Goal: Task Accomplishment & Management: Complete application form

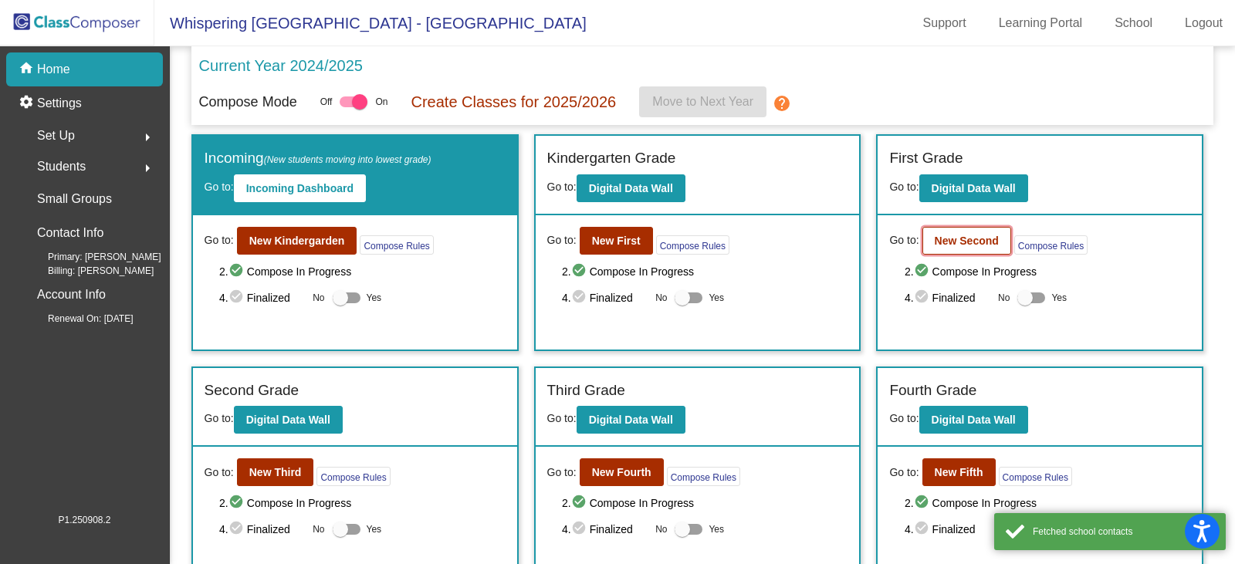
click at [936, 243] on b "New Second" at bounding box center [967, 241] width 64 height 12
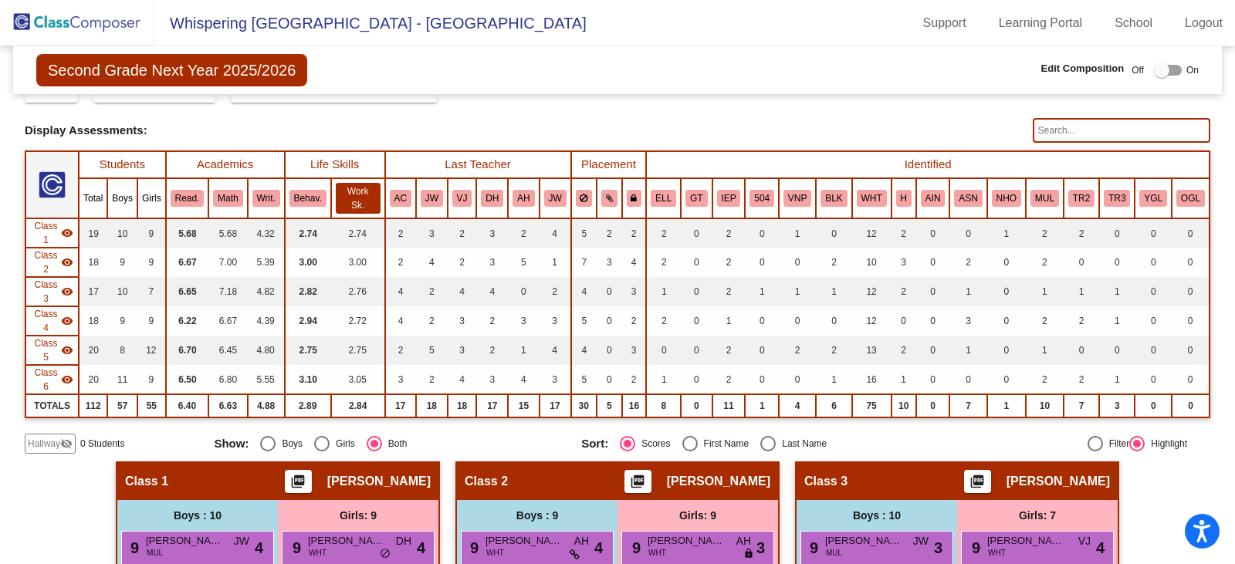
scroll to position [232, 0]
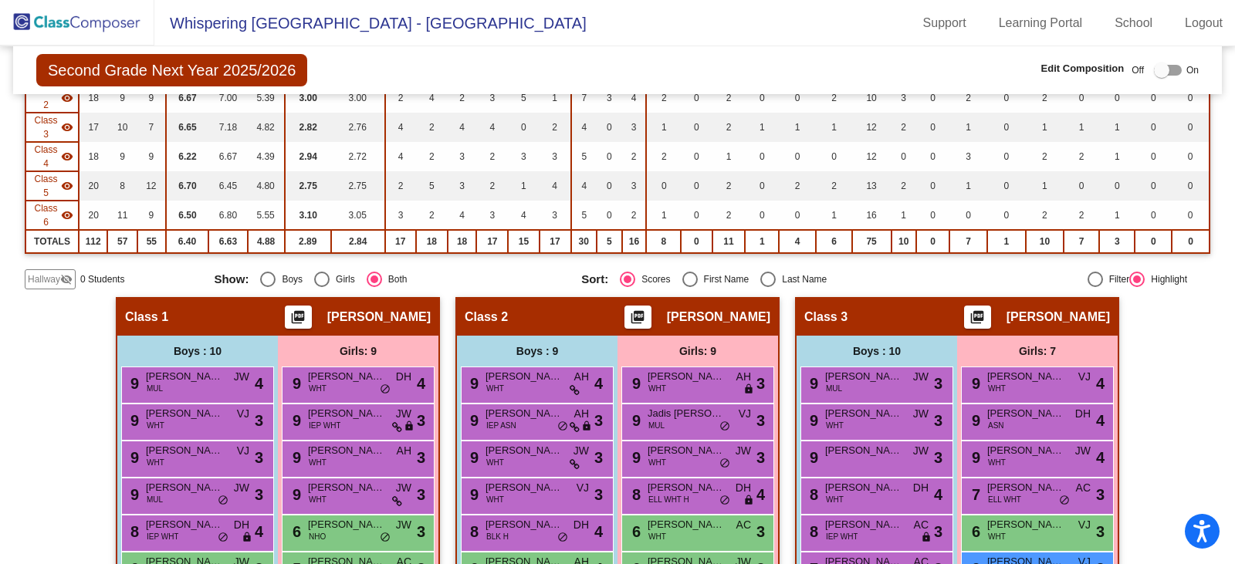
click at [41, 276] on span "Hallway" at bounding box center [44, 279] width 32 height 14
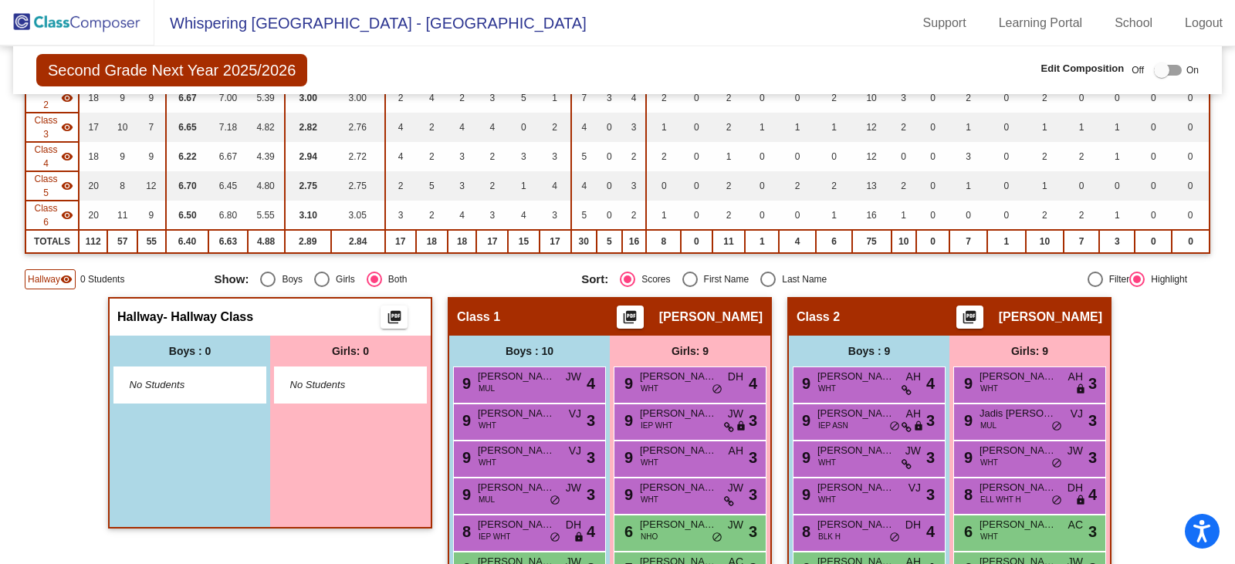
click at [1154, 73] on div at bounding box center [1161, 70] width 15 height 15
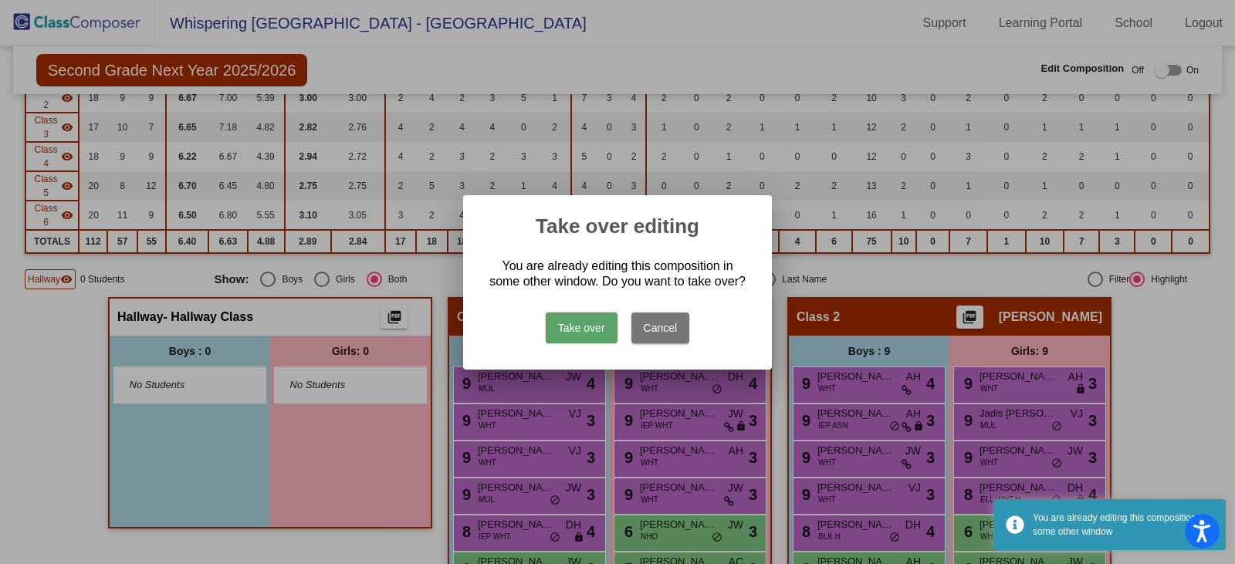
click at [577, 326] on button "Take over" at bounding box center [582, 328] width 72 height 31
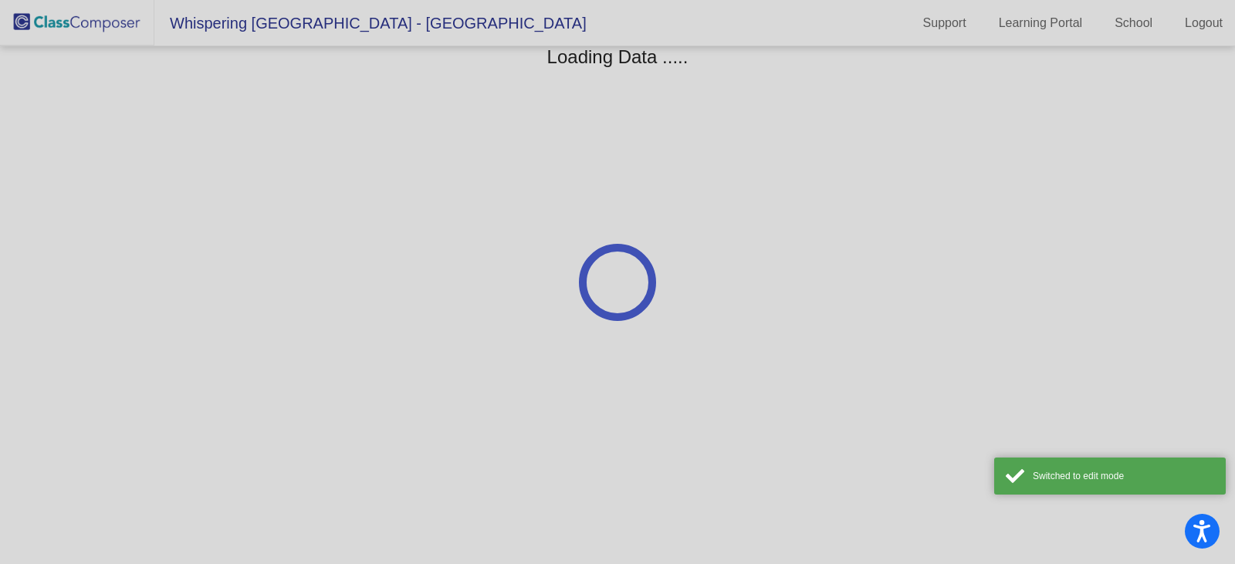
scroll to position [0, 0]
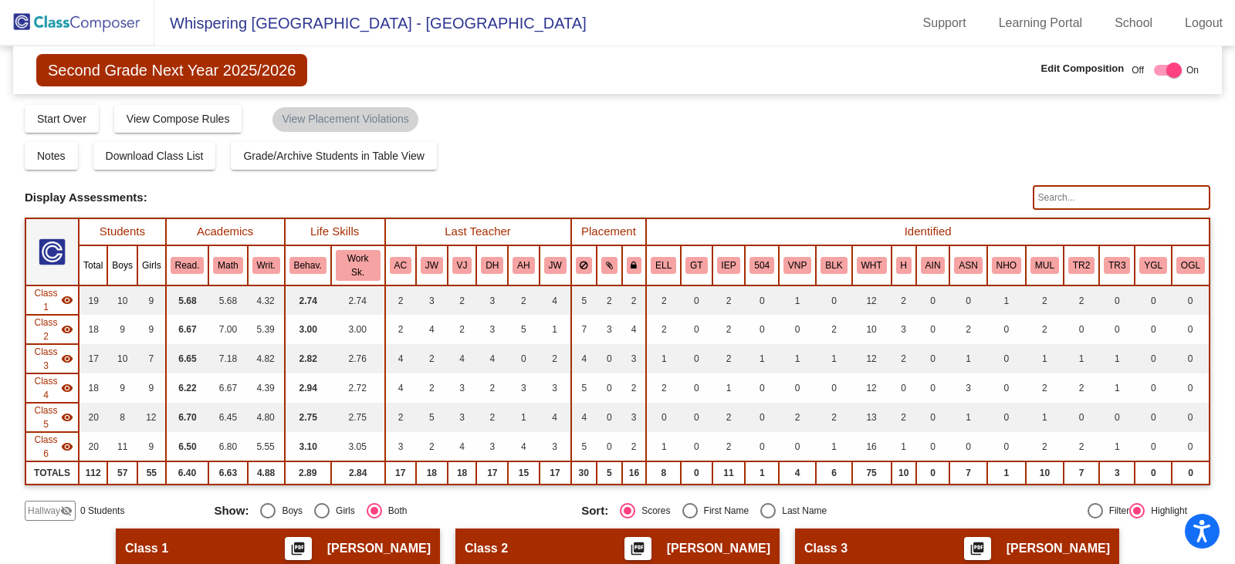
click at [59, 519] on div "Hallway visibility_off" at bounding box center [50, 511] width 51 height 20
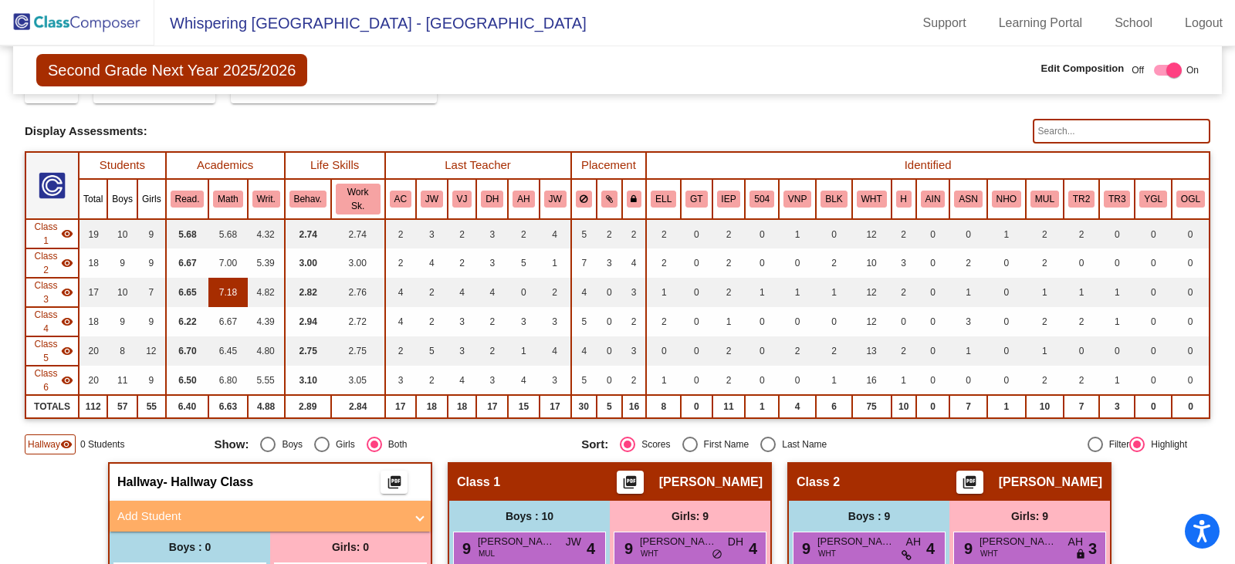
scroll to position [232, 0]
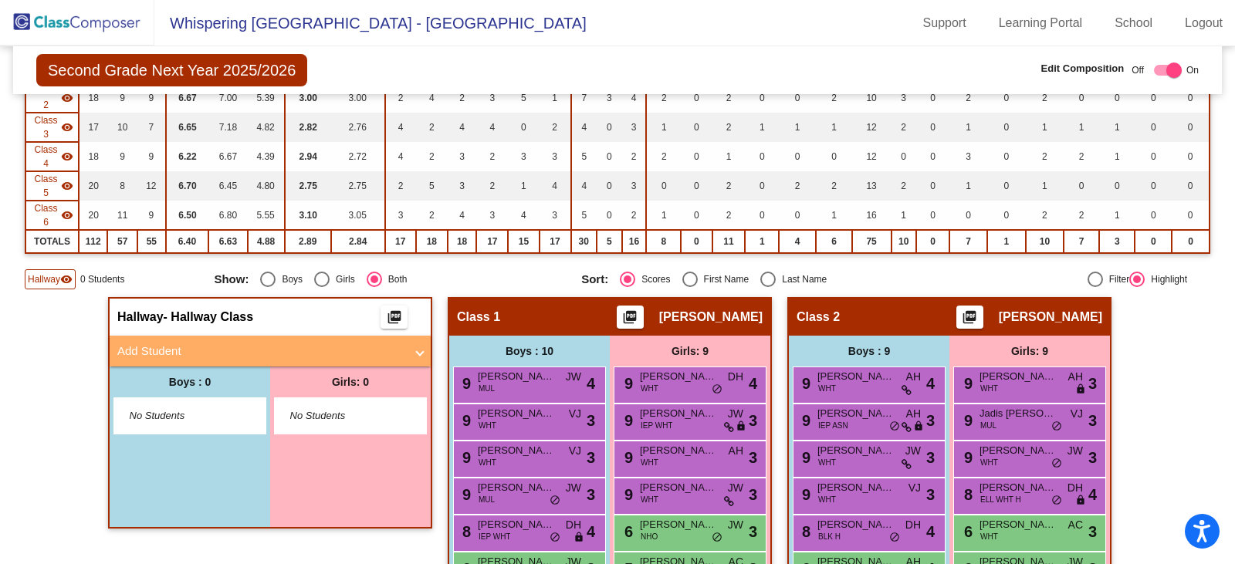
click at [417, 354] on span at bounding box center [420, 352] width 6 height 18
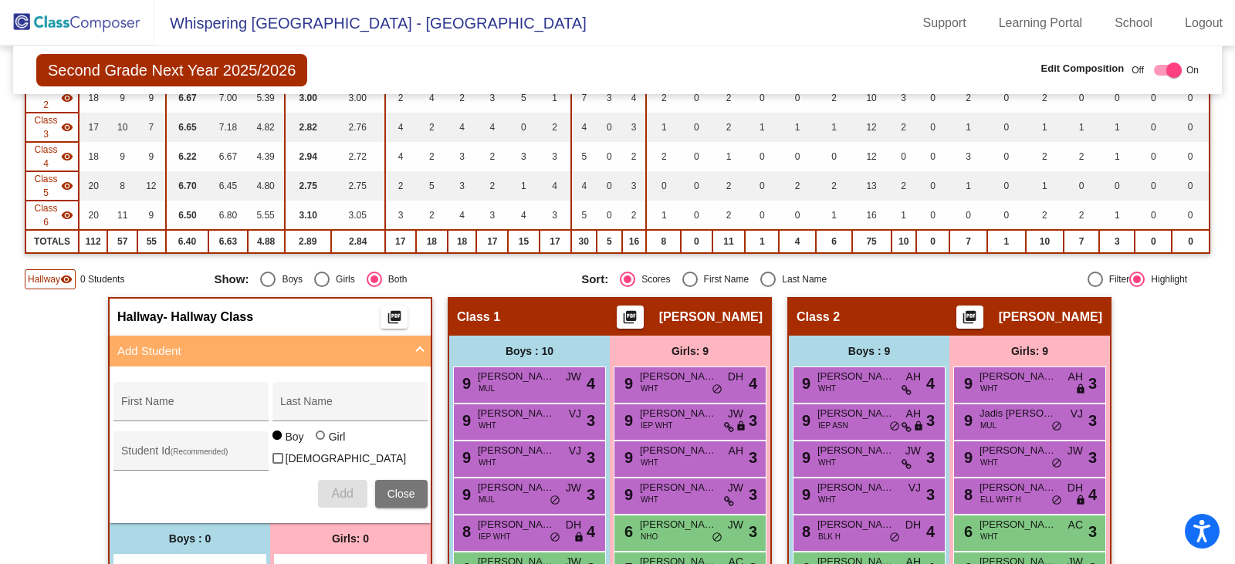
click at [319, 440] on div at bounding box center [320, 435] width 9 height 9
click at [321, 444] on input "Girl" at bounding box center [321, 443] width 1 height 1
radio input "true"
click at [137, 407] on input "First Name" at bounding box center [190, 407] width 139 height 12
paste input "[PERSON_NAME] [PERSON_NAME]"
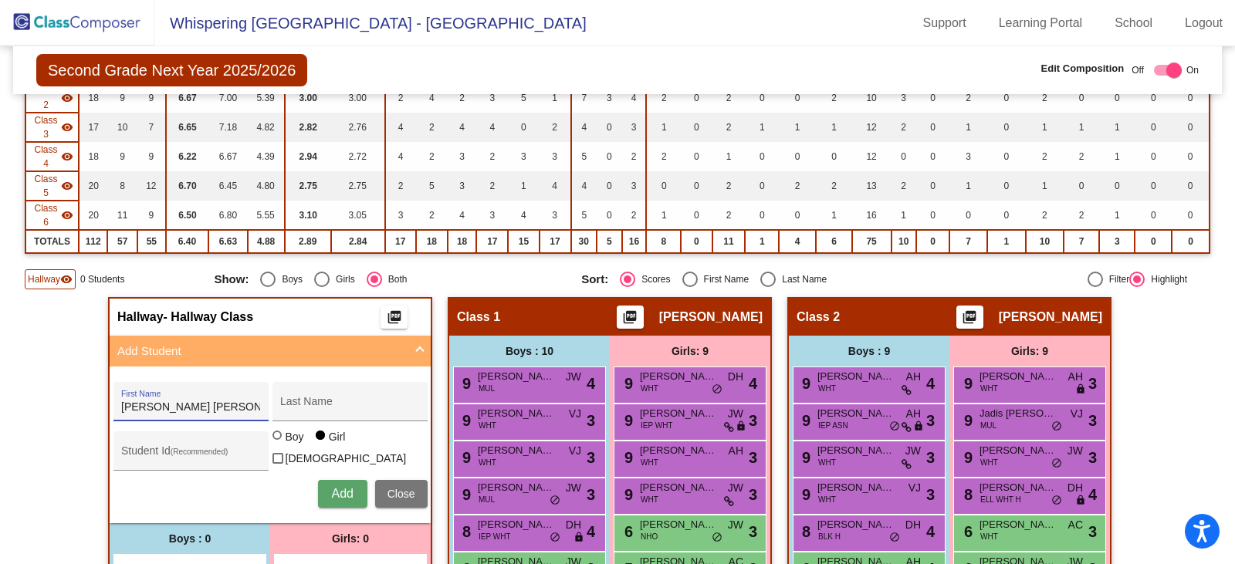
drag, startPoint x: 117, startPoint y: 407, endPoint x: 229, endPoint y: 413, distance: 112.1
click at [229, 413] on input "[PERSON_NAME] [PERSON_NAME]" at bounding box center [190, 407] width 139 height 12
paste input "[PERSON_NAME]"
type input "[PERSON_NAME]"
click at [286, 397] on div "Last Name" at bounding box center [349, 407] width 139 height 32
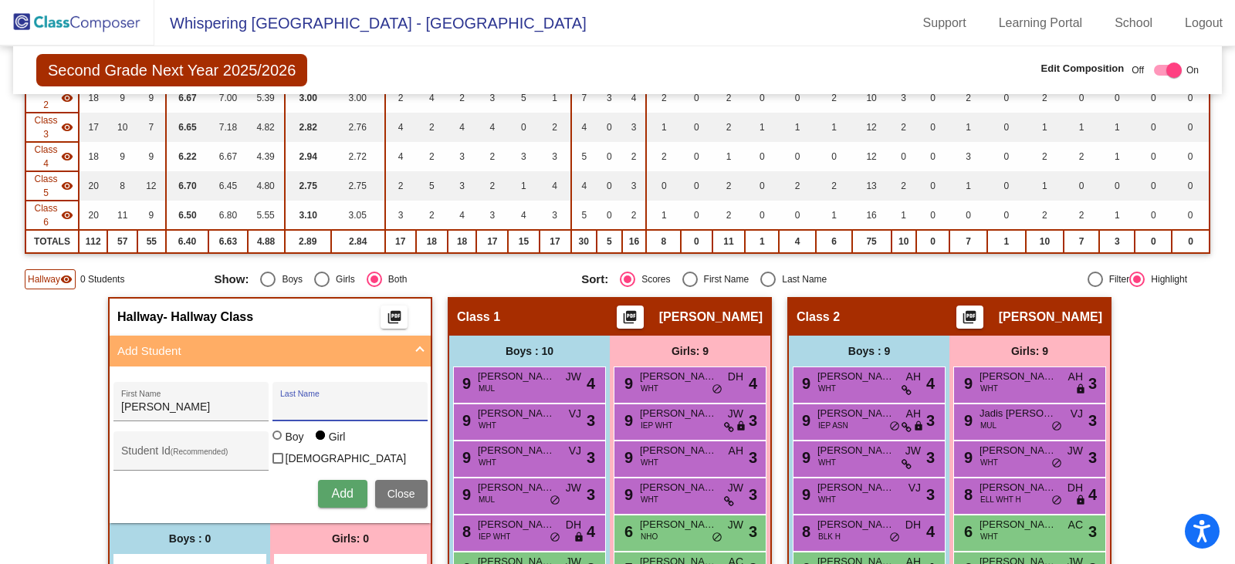
paste input "[PERSON_NAME] [PERSON_NAME]"
type input "[PERSON_NAME] [PERSON_NAME]"
click at [333, 492] on span "Add" at bounding box center [342, 493] width 22 height 13
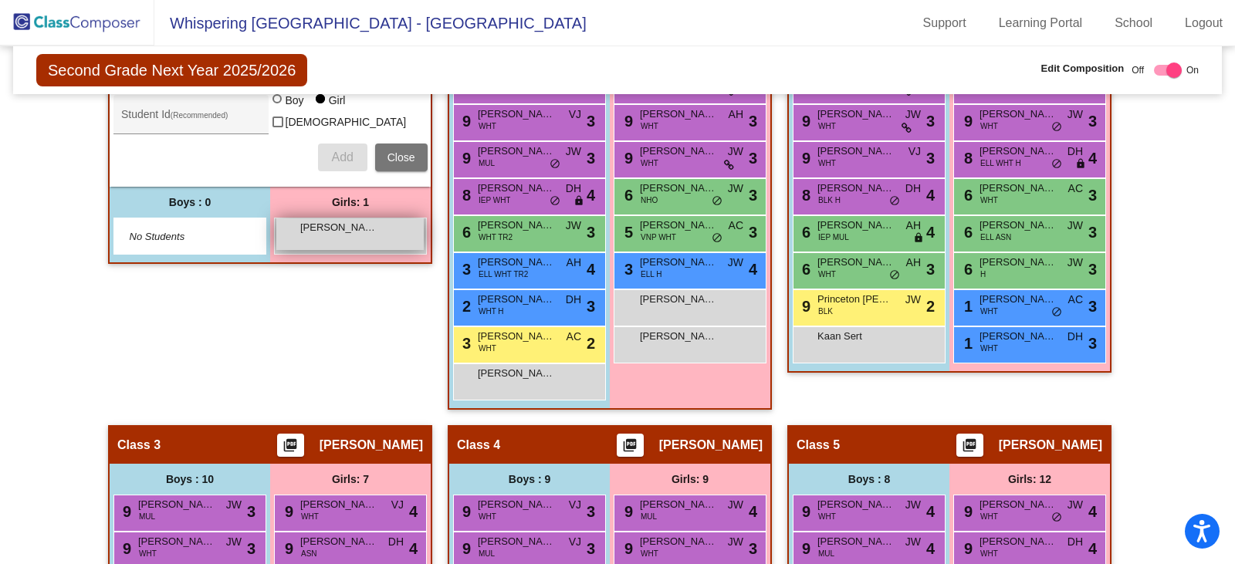
scroll to position [540, 0]
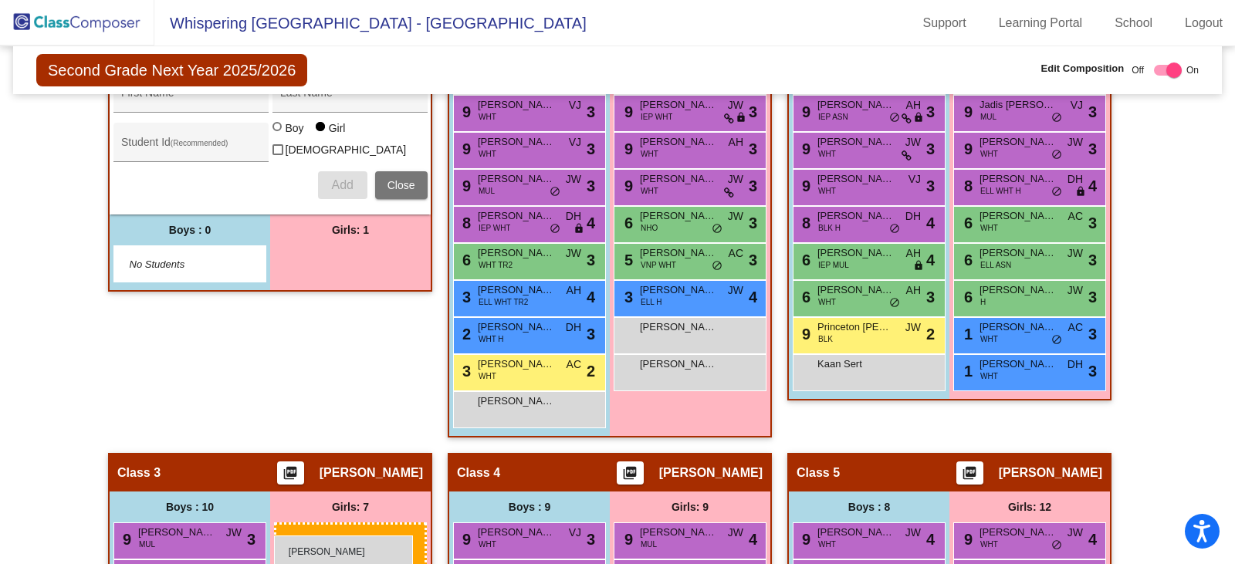
drag, startPoint x: 330, startPoint y: 262, endPoint x: 274, endPoint y: 536, distance: 279.0
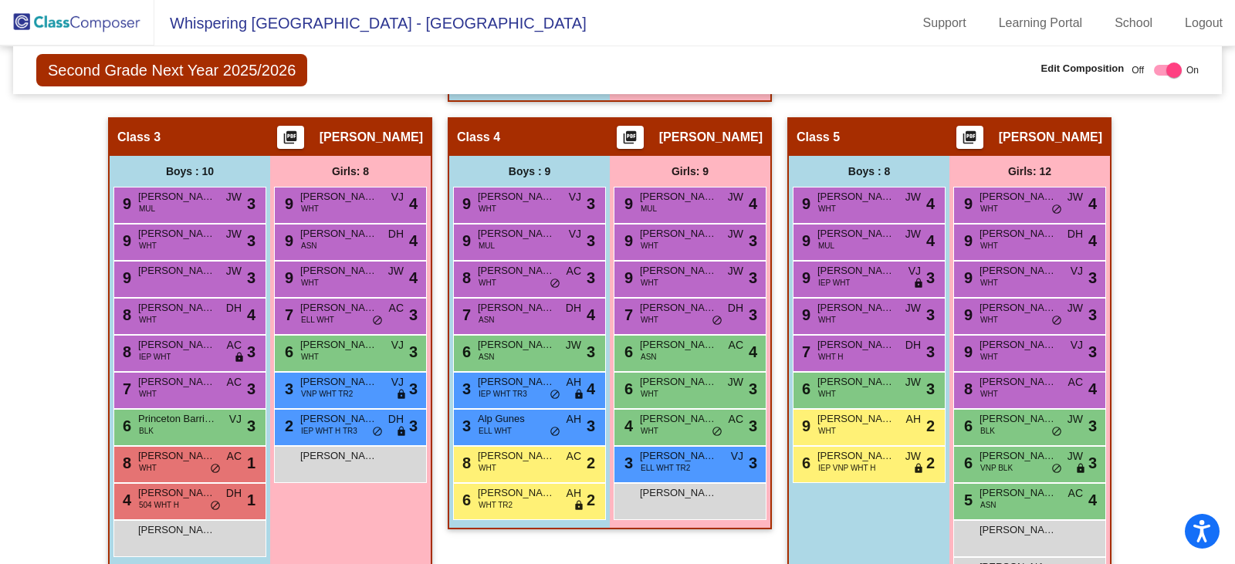
scroll to position [849, 0]
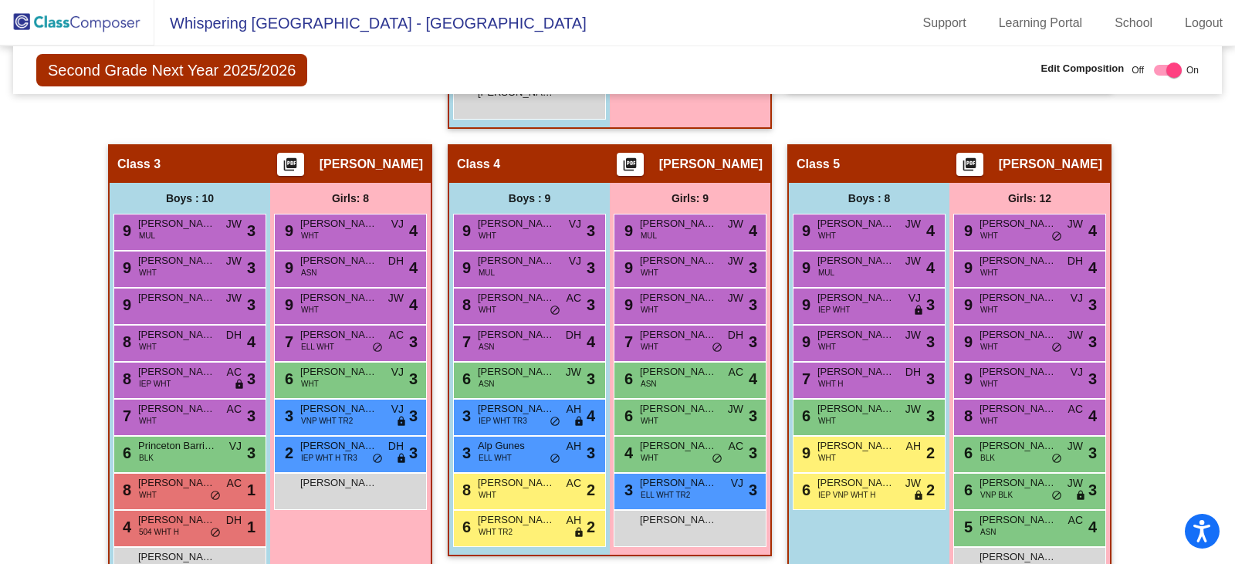
click at [90, 23] on img at bounding box center [77, 23] width 154 height 46
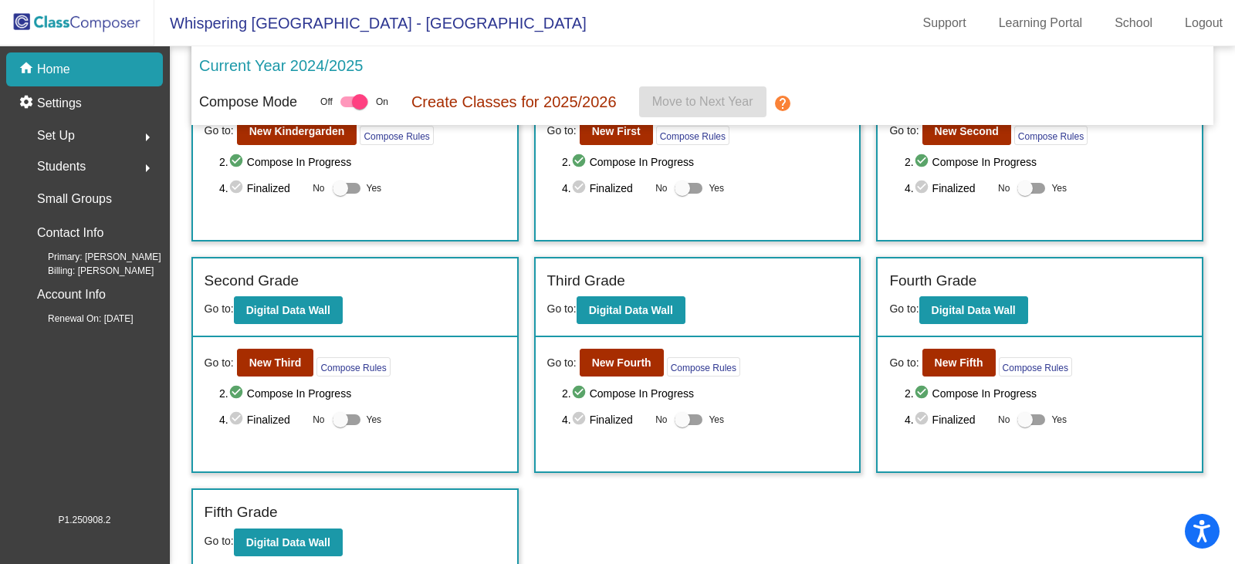
scroll to position [117, 0]
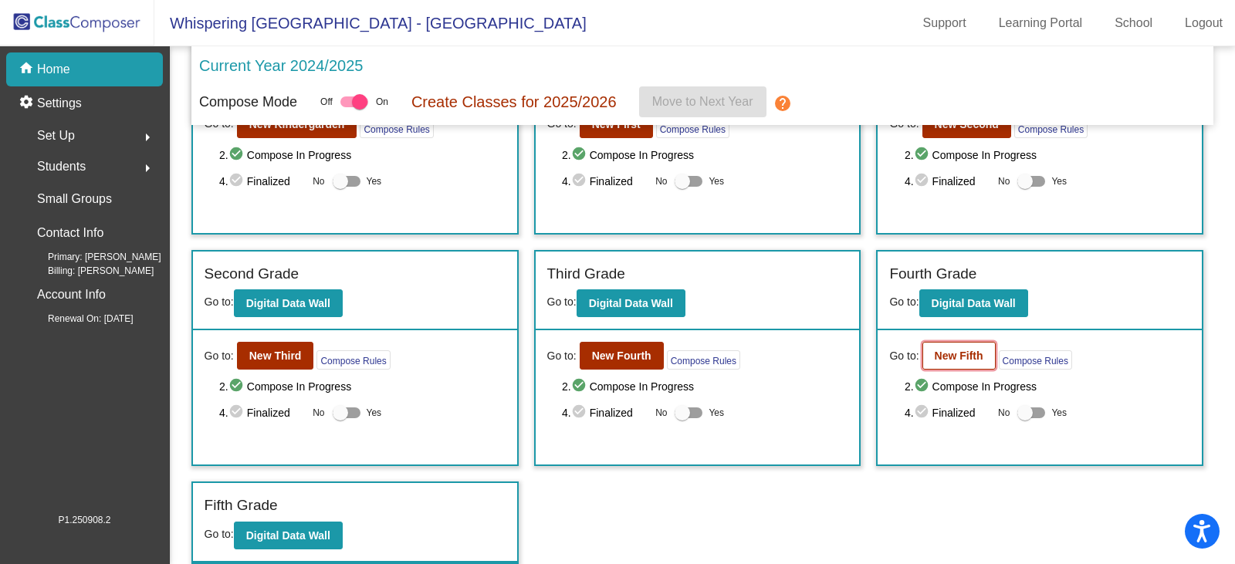
click at [946, 363] on button "New Fifth" at bounding box center [958, 356] width 73 height 28
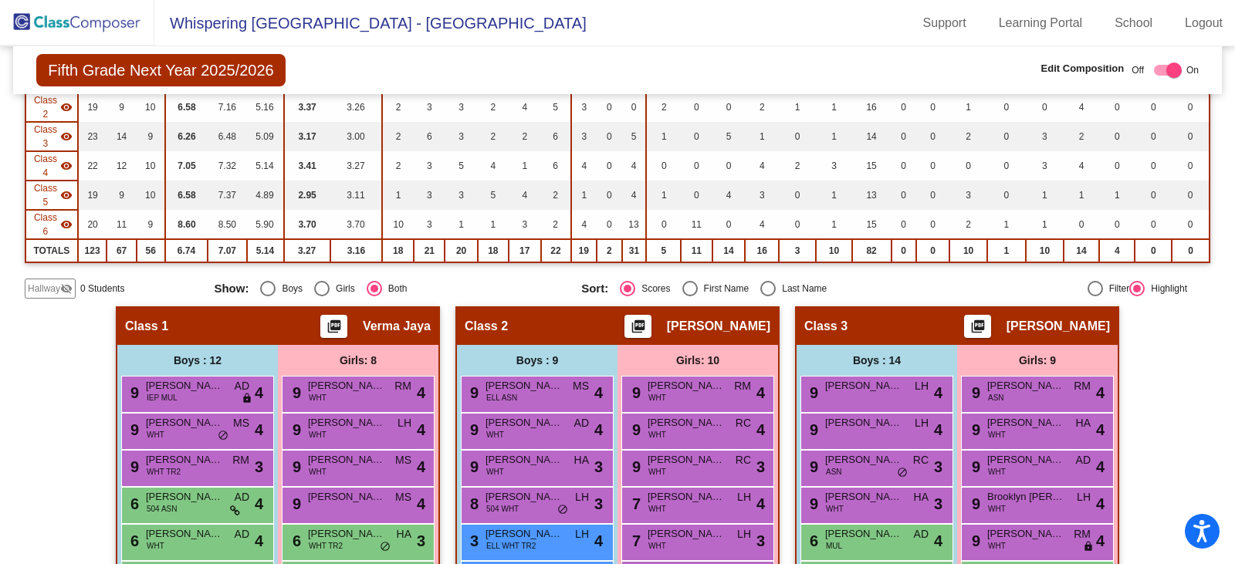
scroll to position [232, 0]
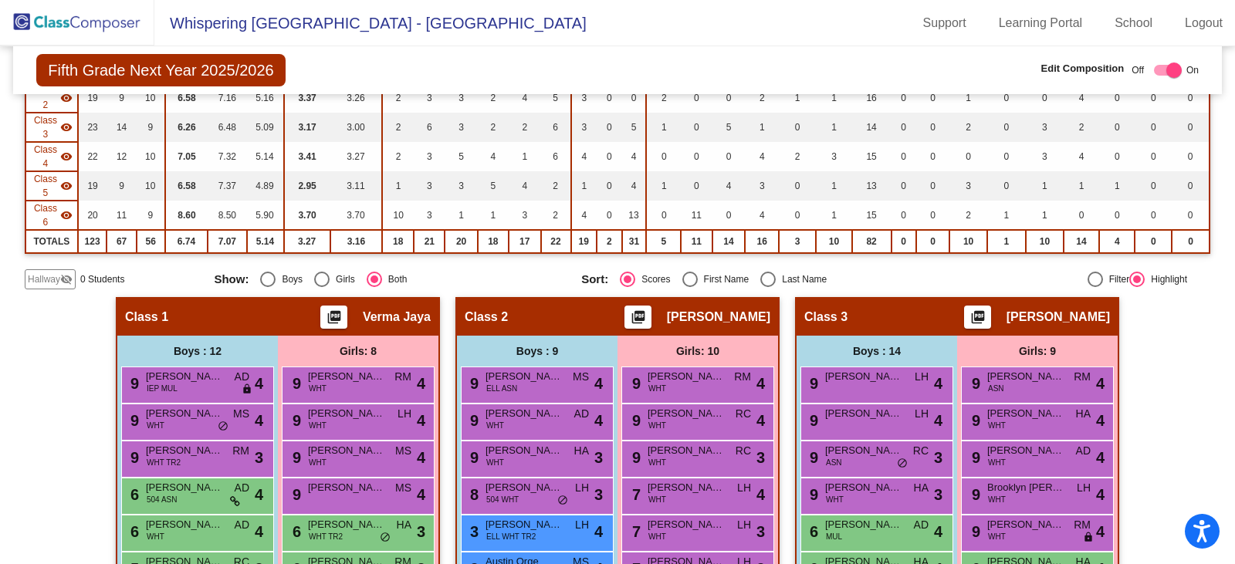
click at [57, 279] on span "Hallway" at bounding box center [44, 279] width 32 height 14
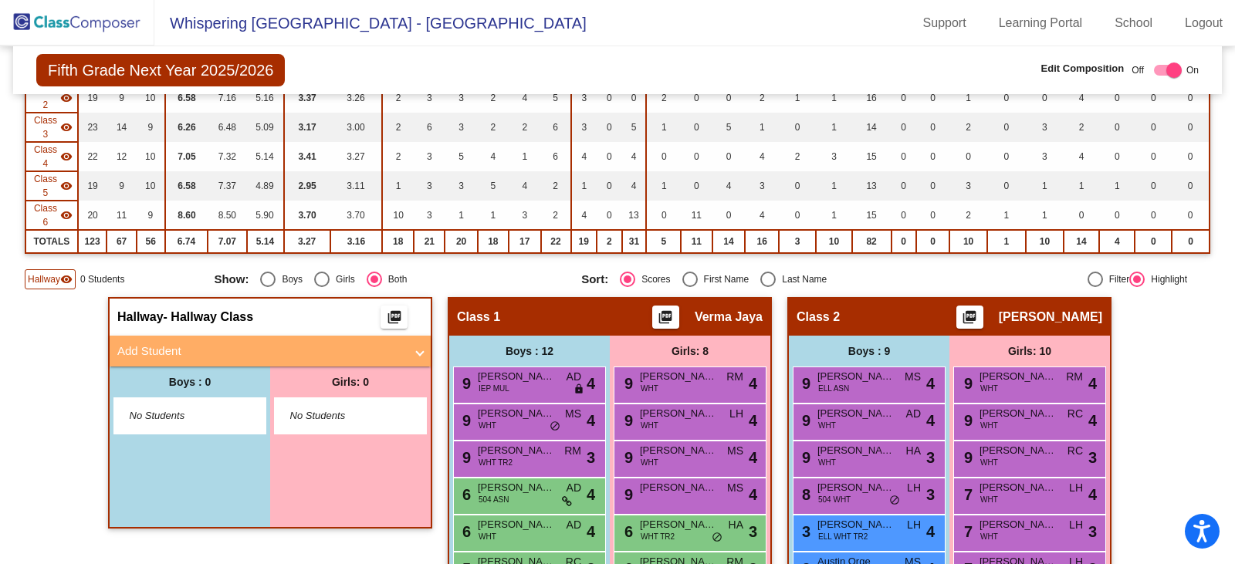
click at [417, 357] on span at bounding box center [420, 352] width 6 height 18
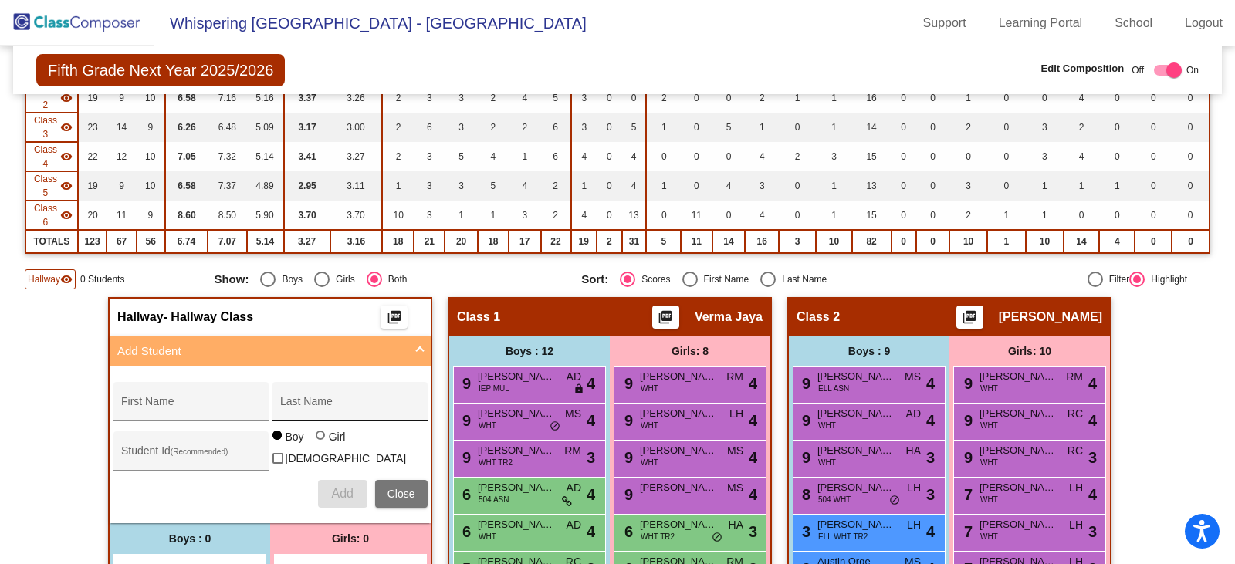
click at [290, 392] on div "Last Name" at bounding box center [349, 407] width 139 height 32
paste input "[PERSON_NAME] [PERSON_NAME]"
type input "[PERSON_NAME] [PERSON_NAME]"
click at [123, 406] on input "First Name" at bounding box center [190, 407] width 139 height 12
paste input "[PERSON_NAME]"
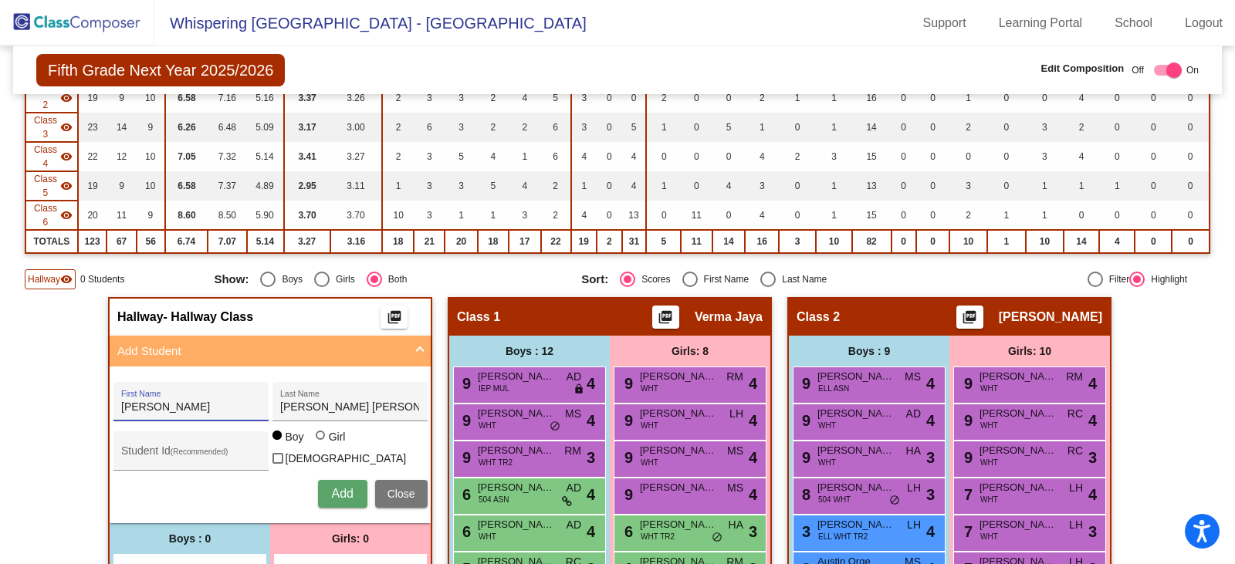
type input "[PERSON_NAME]"
click at [178, 453] on input "Student Id (Recommended)" at bounding box center [190, 457] width 139 height 12
paste input "4807021769"
type input "4807021769"
click at [345, 487] on span "Add" at bounding box center [342, 493] width 22 height 13
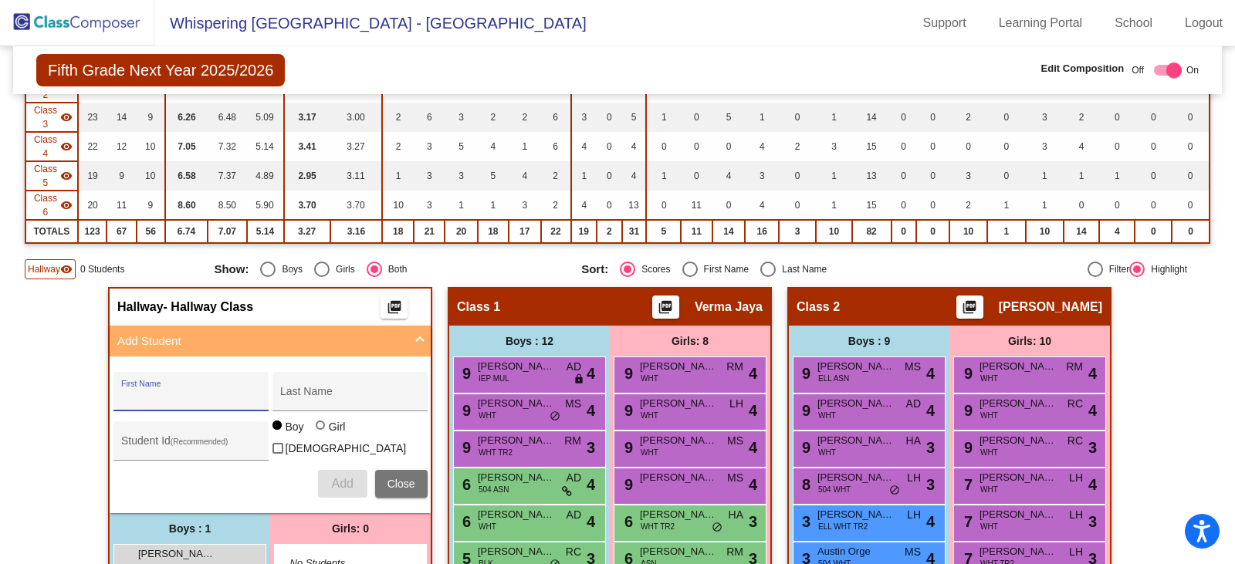
scroll to position [309, 0]
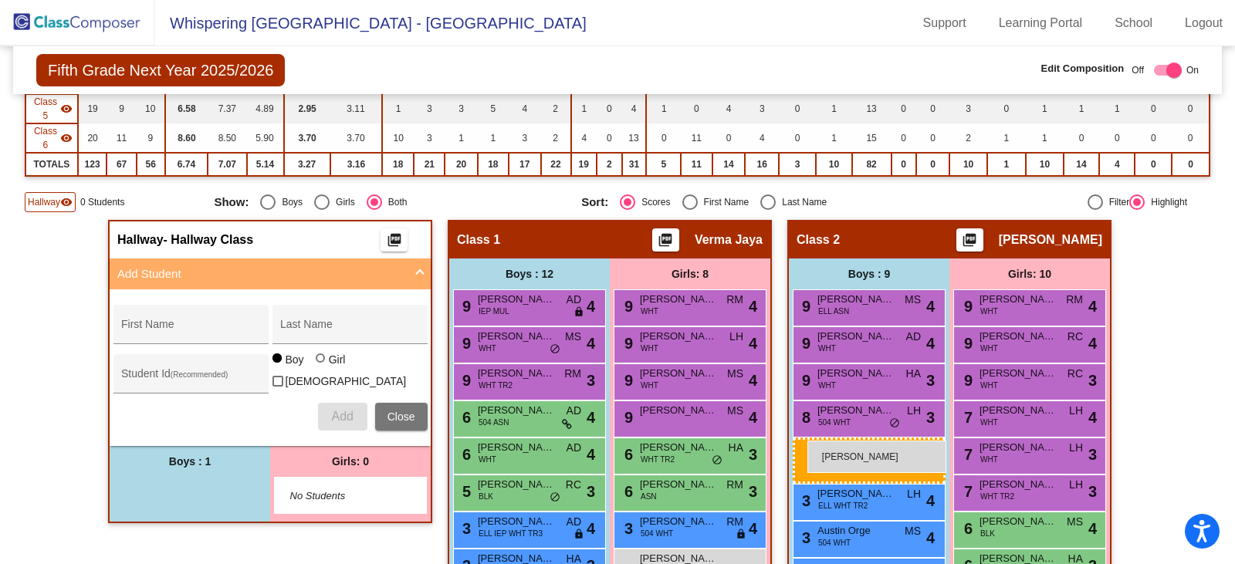
drag, startPoint x: 153, startPoint y: 492, endPoint x: 807, endPoint y: 441, distance: 656.6
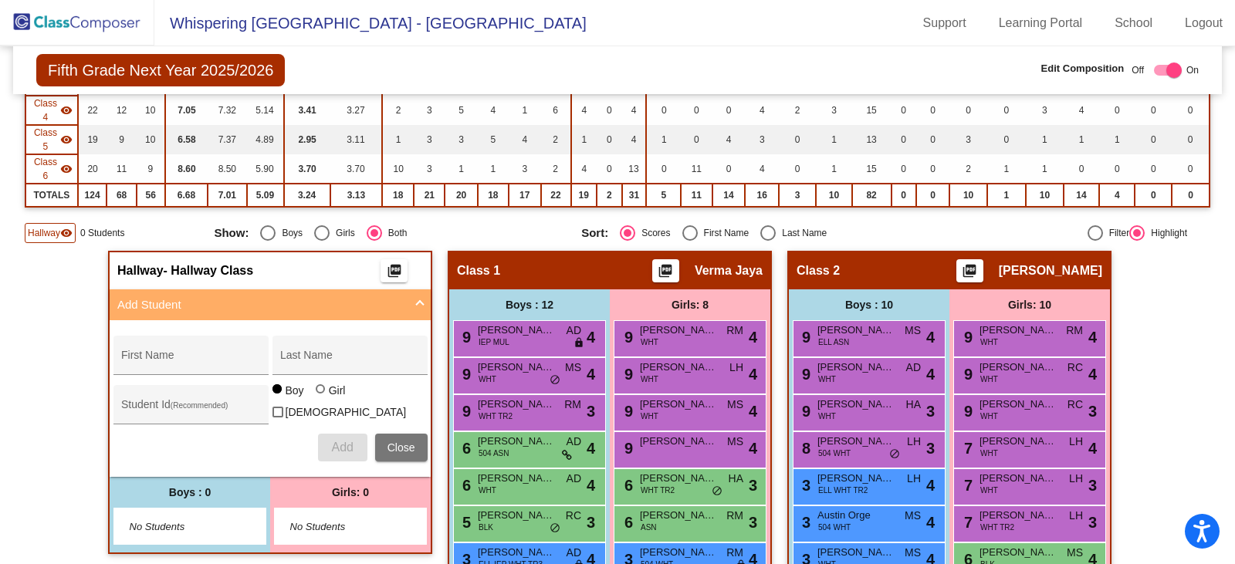
scroll to position [77, 0]
